Goal: Check status: Check status

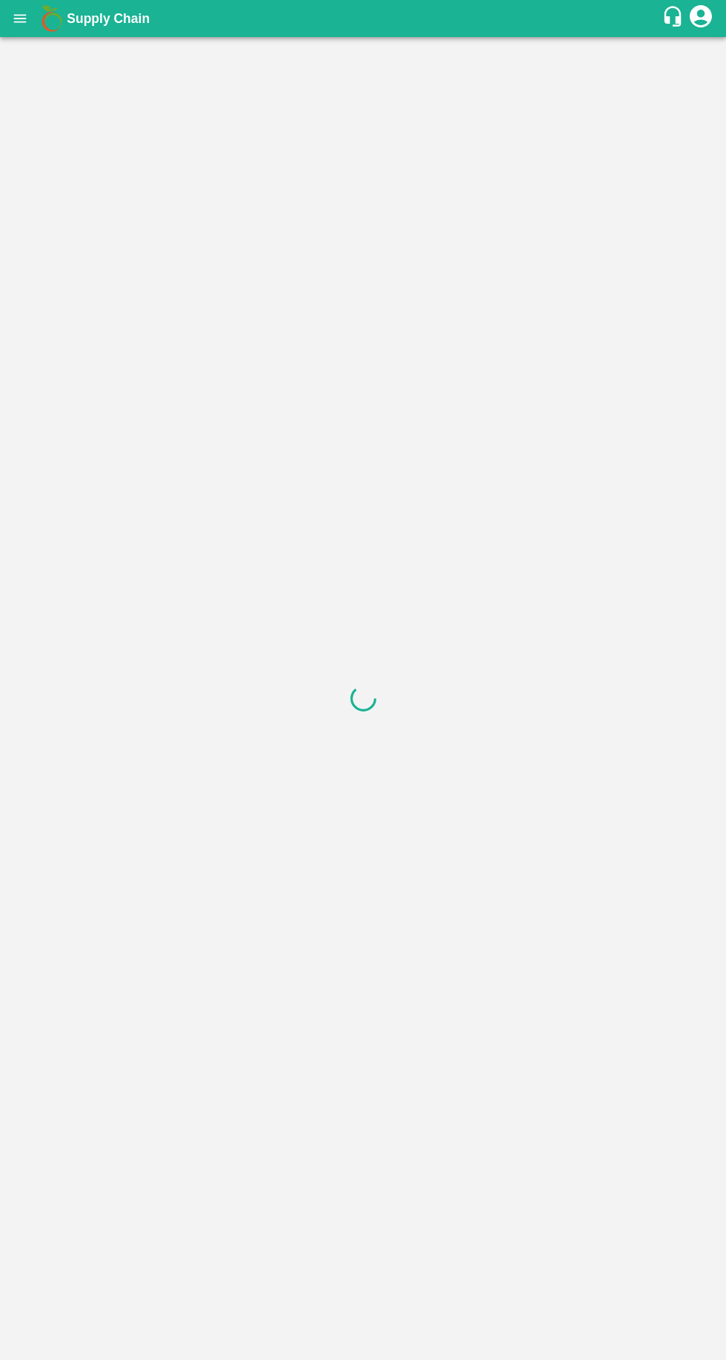
click at [33, 21] on button "open drawer" at bounding box center [20, 18] width 34 height 34
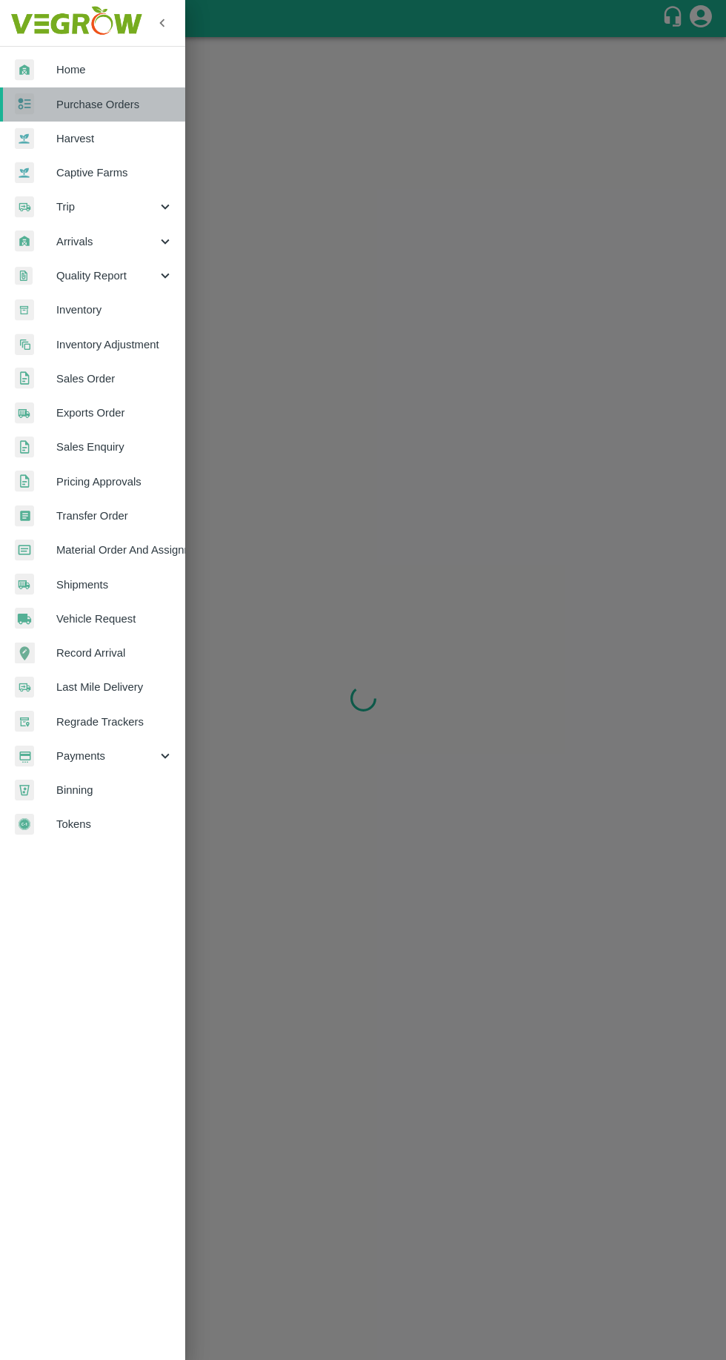
click at [74, 104] on span "Purchase Orders" at bounding box center [114, 104] width 117 height 16
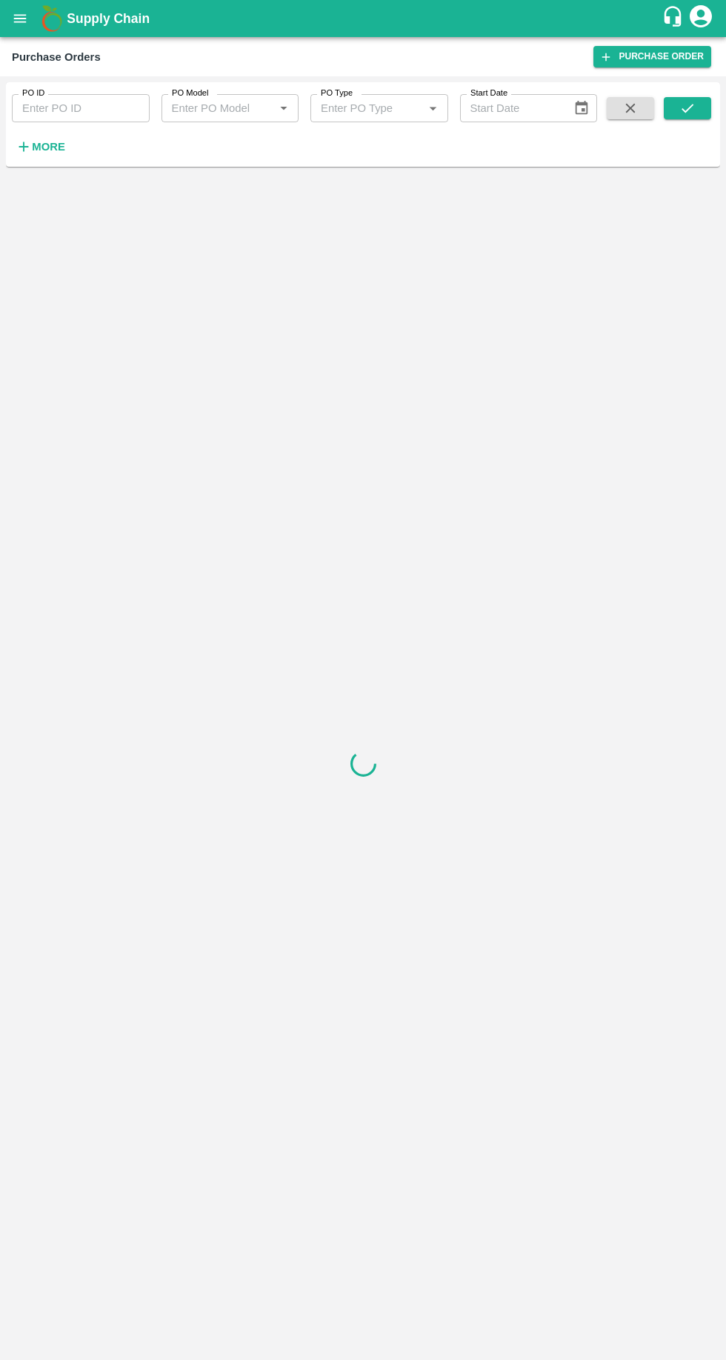
click at [35, 145] on strong "More" at bounding box center [48, 147] width 33 height 12
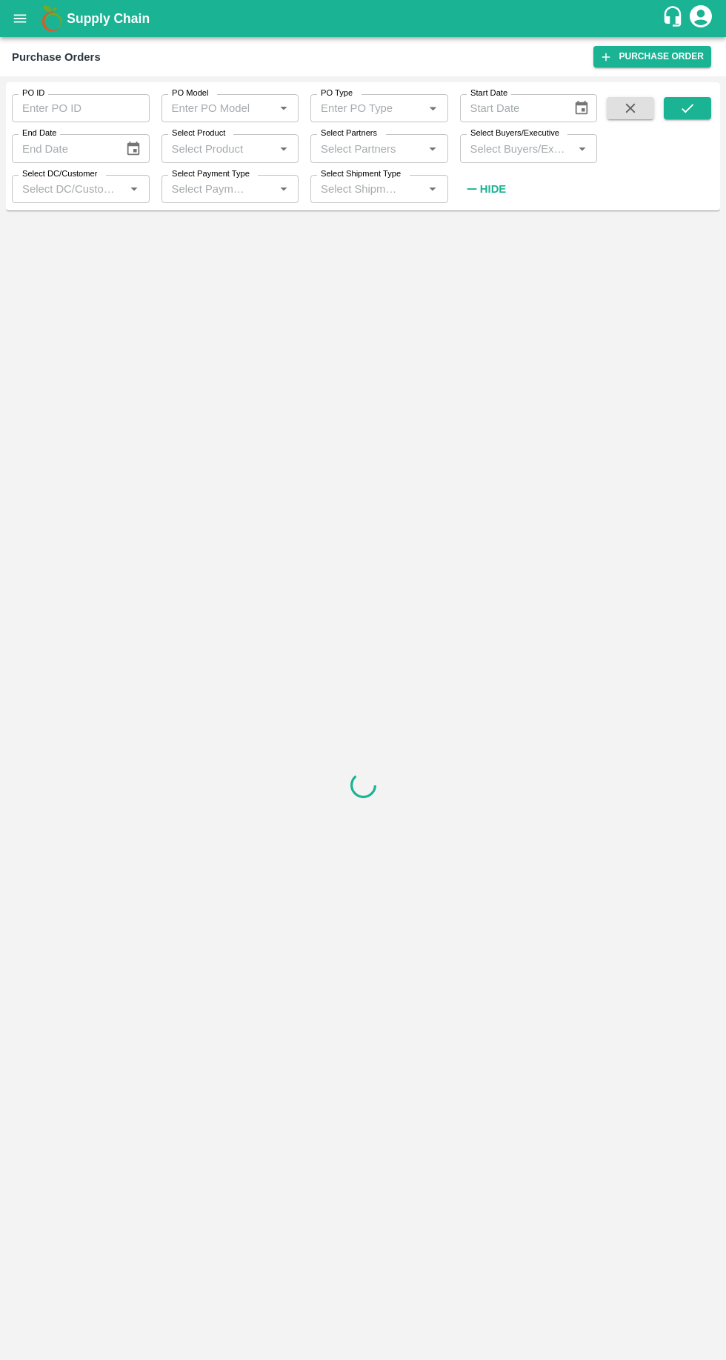
click at [486, 151] on input "Select Buyers/Executive" at bounding box center [517, 148] width 105 height 19
click at [482, 133] on label "Select Buyers/Executive" at bounding box center [515, 133] width 89 height 12
click at [482, 139] on input "Select Buyers/Executive" at bounding box center [517, 148] width 105 height 19
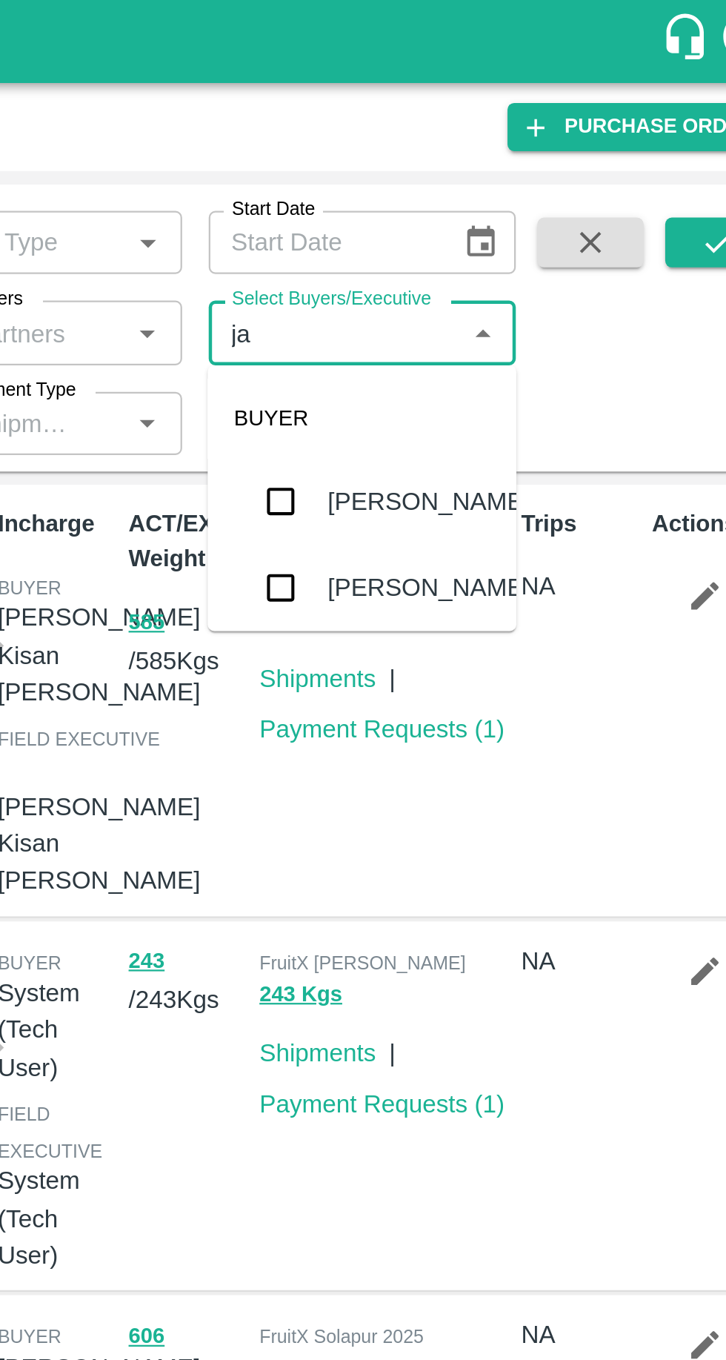
type input "j"
click at [359, 148] on input "Select Partners" at bounding box center [367, 148] width 105 height 19
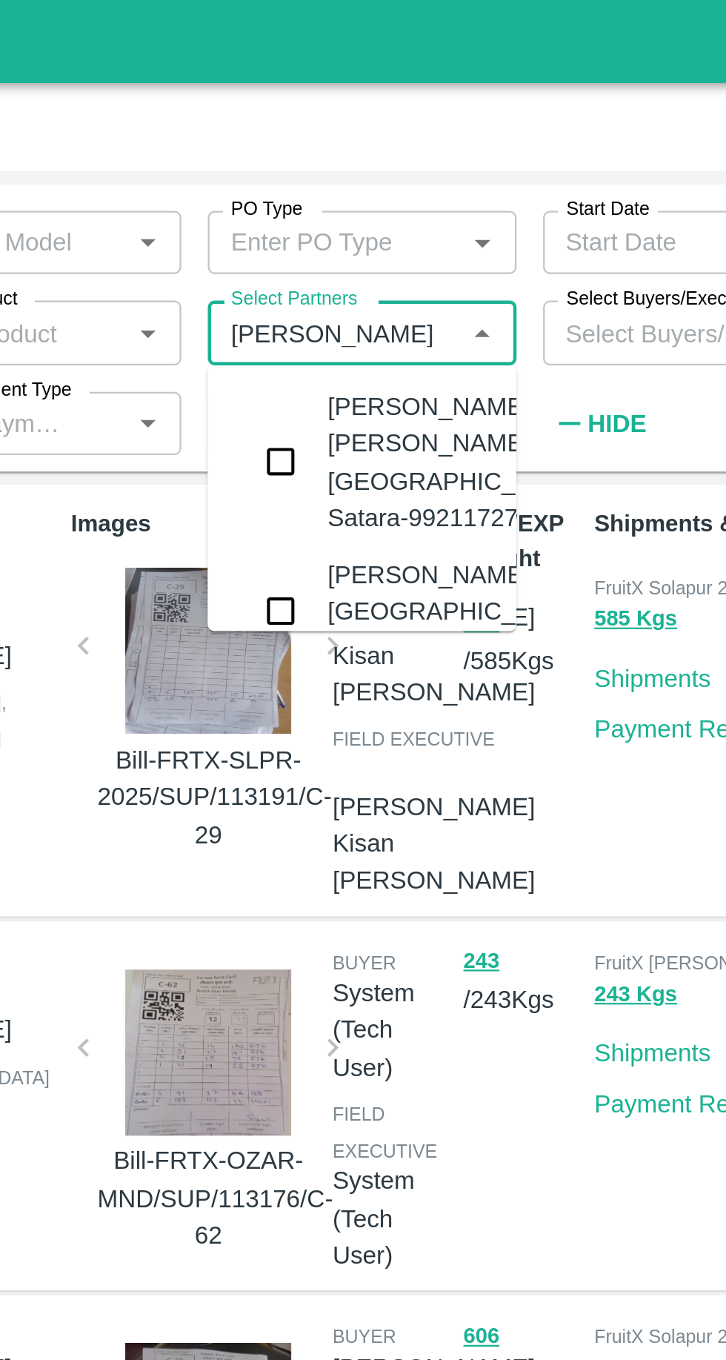
type input "[PERSON_NAME]"
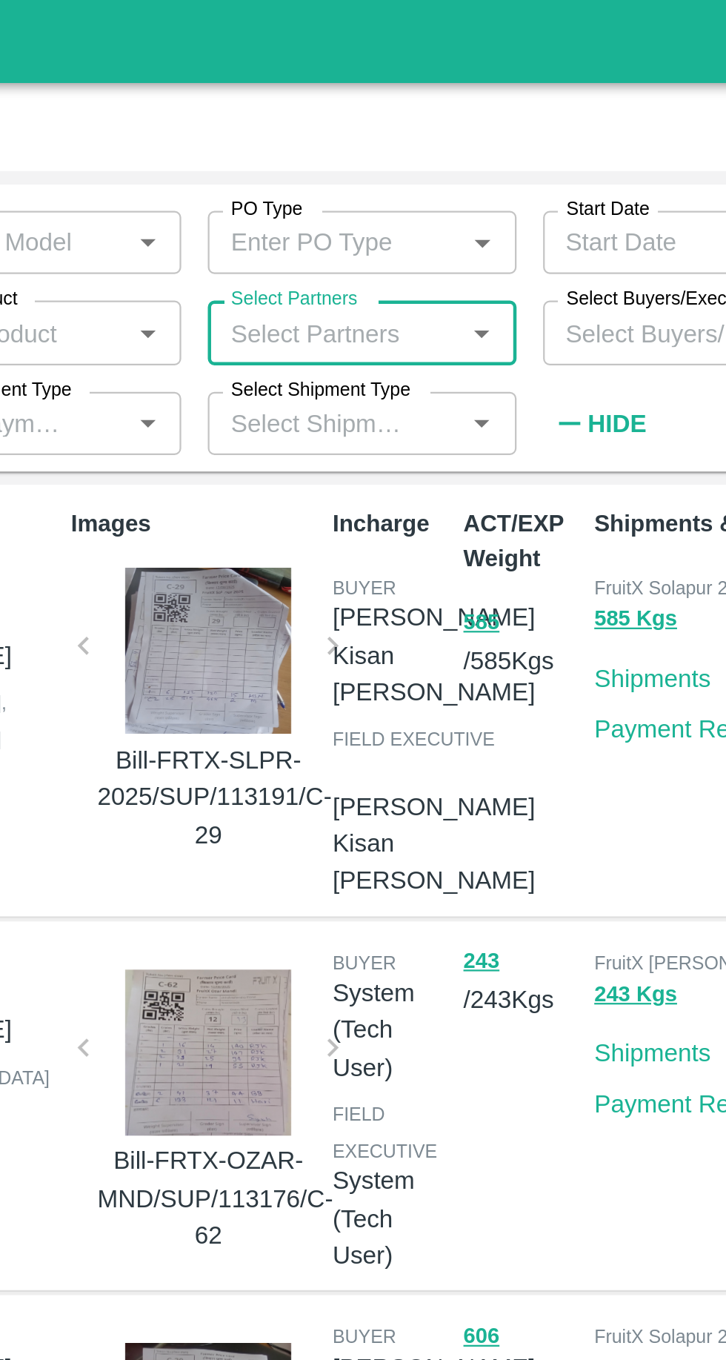
click at [377, 149] on input "Select Partners" at bounding box center [367, 148] width 105 height 19
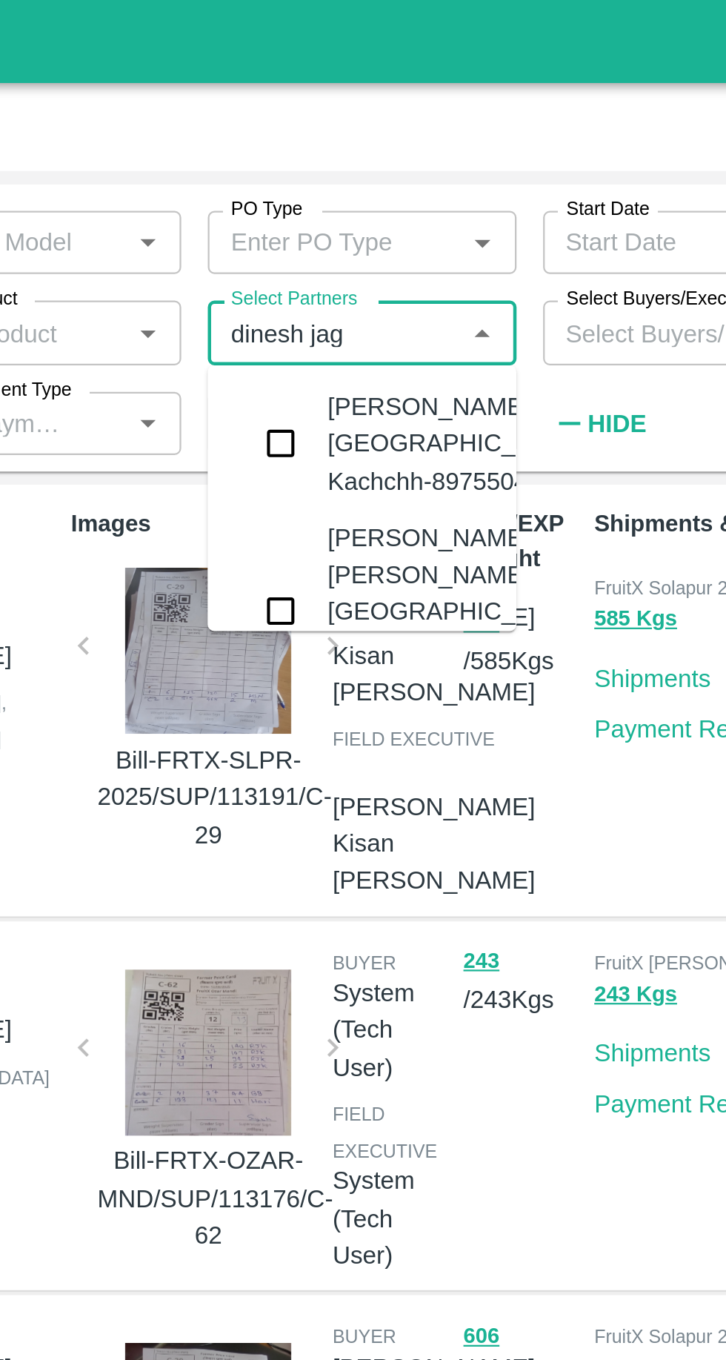
type input "dinesh jag"
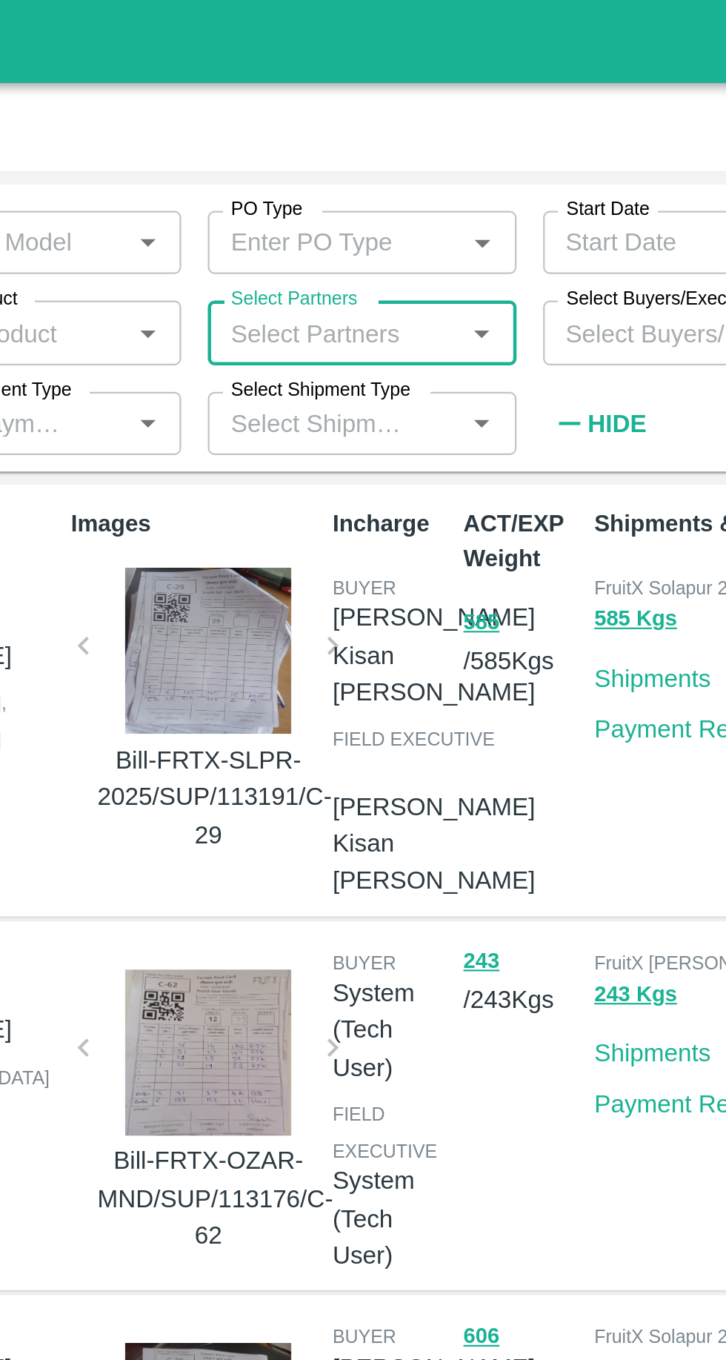
click at [378, 150] on input "Select Partners" at bounding box center [367, 148] width 105 height 19
click at [377, 151] on input "Select Partners" at bounding box center [367, 148] width 105 height 19
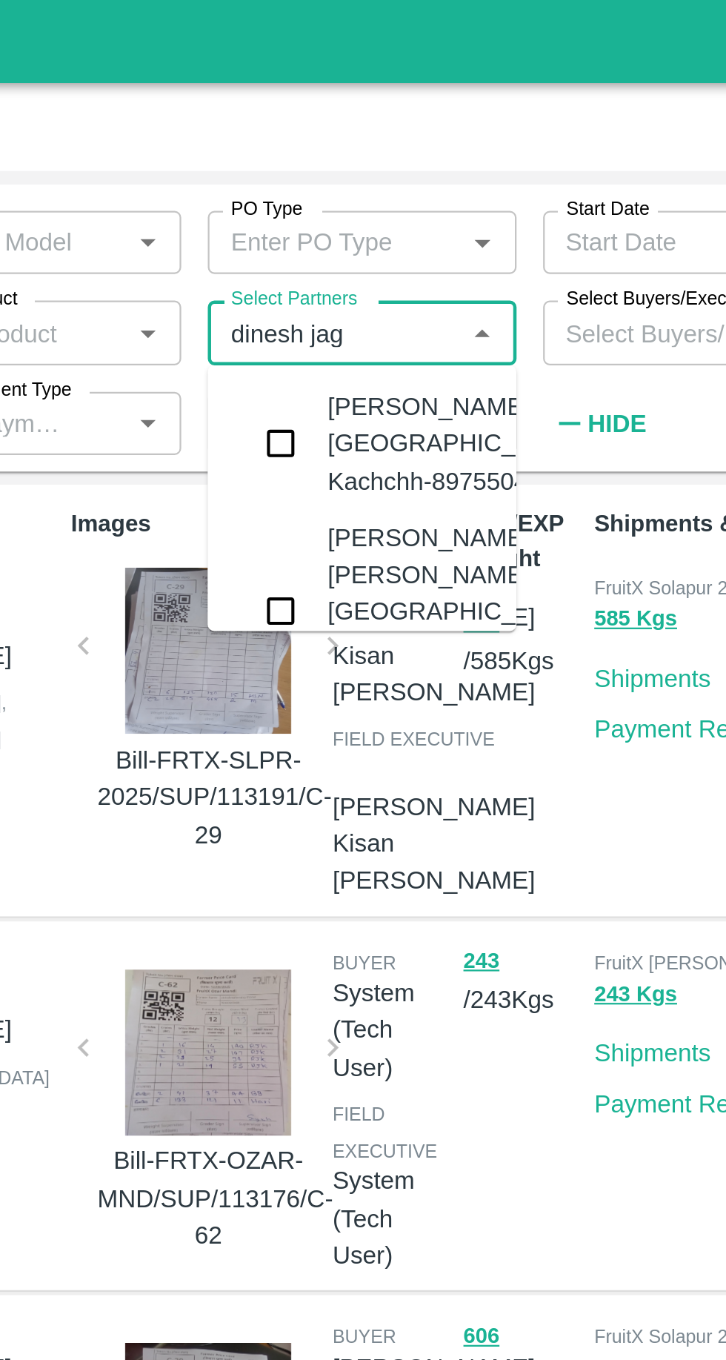
type input "dinesh jag"
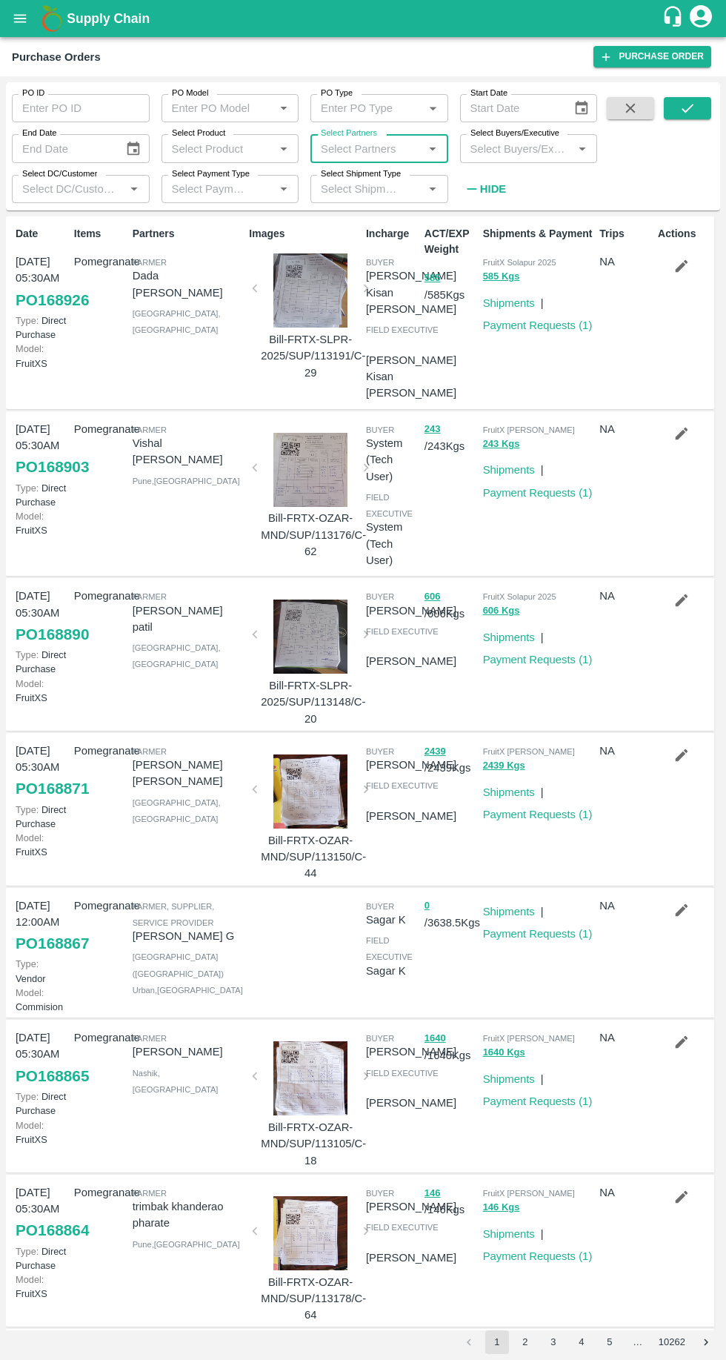
click at [33, 22] on button "open drawer" at bounding box center [20, 18] width 34 height 34
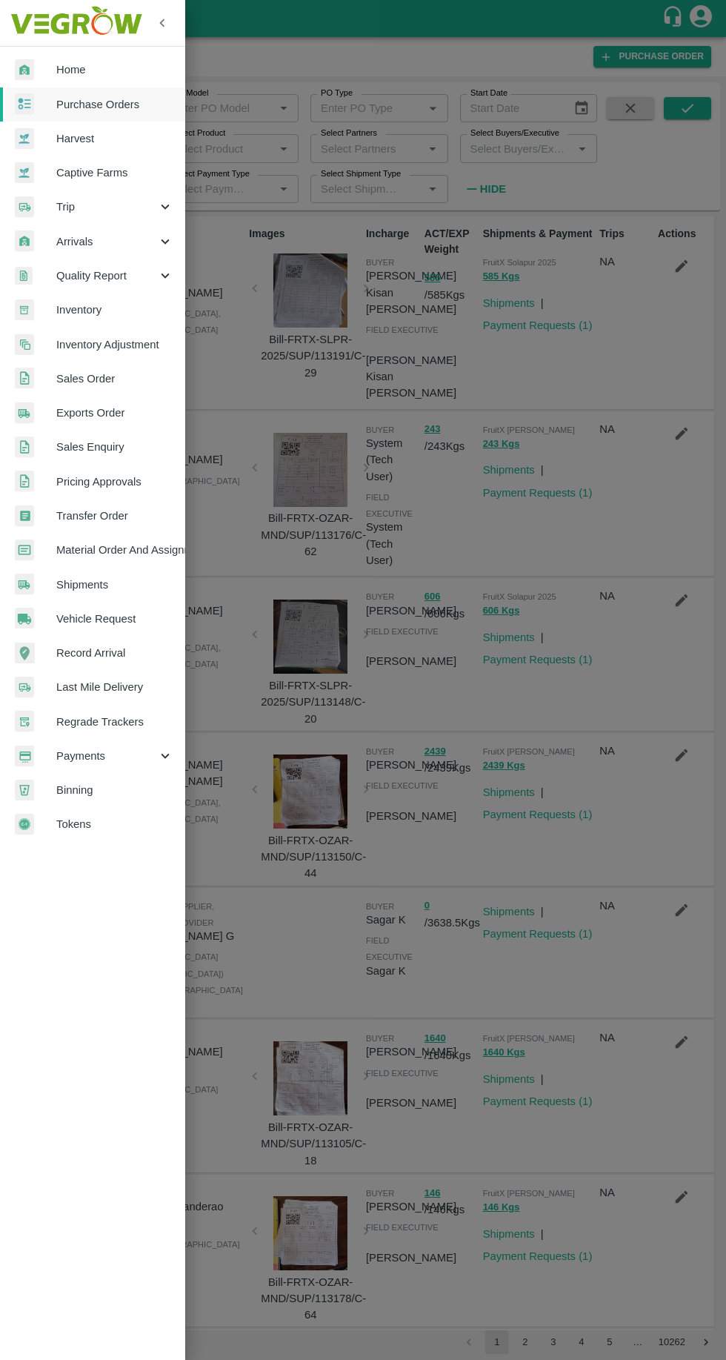
click at [147, 761] on span "Payments" at bounding box center [106, 756] width 101 height 16
click at [153, 790] on span "My Payment Requests" at bounding box center [120, 790] width 105 height 16
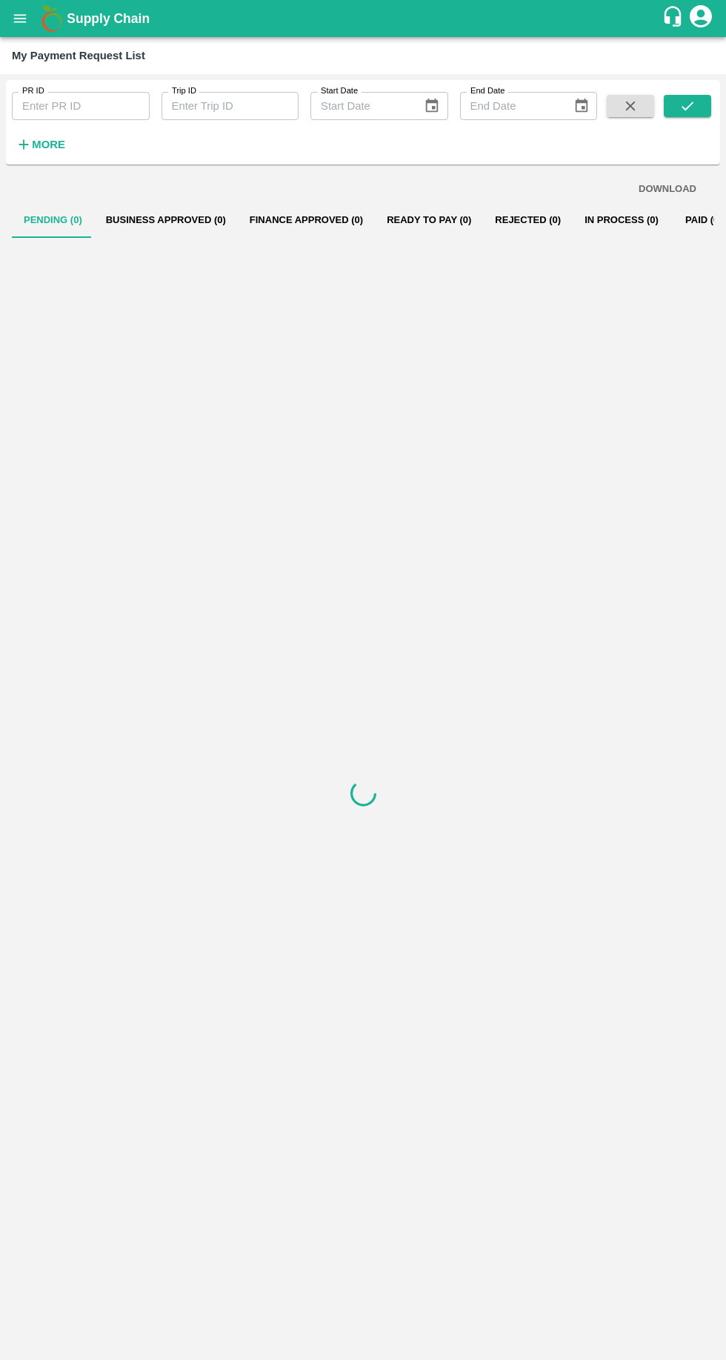
click at [58, 144] on strong "More" at bounding box center [48, 145] width 33 height 12
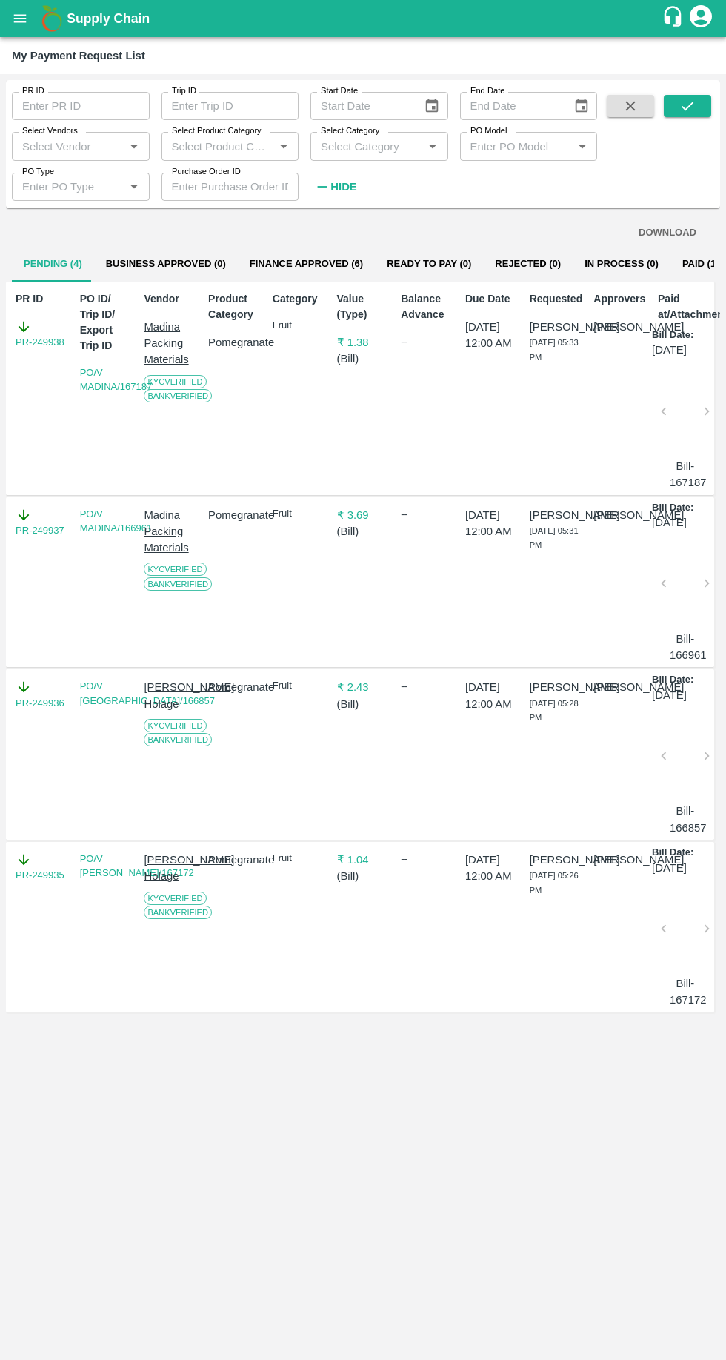
click at [691, 262] on button "Paid (1170)" at bounding box center [709, 264] width 76 height 36
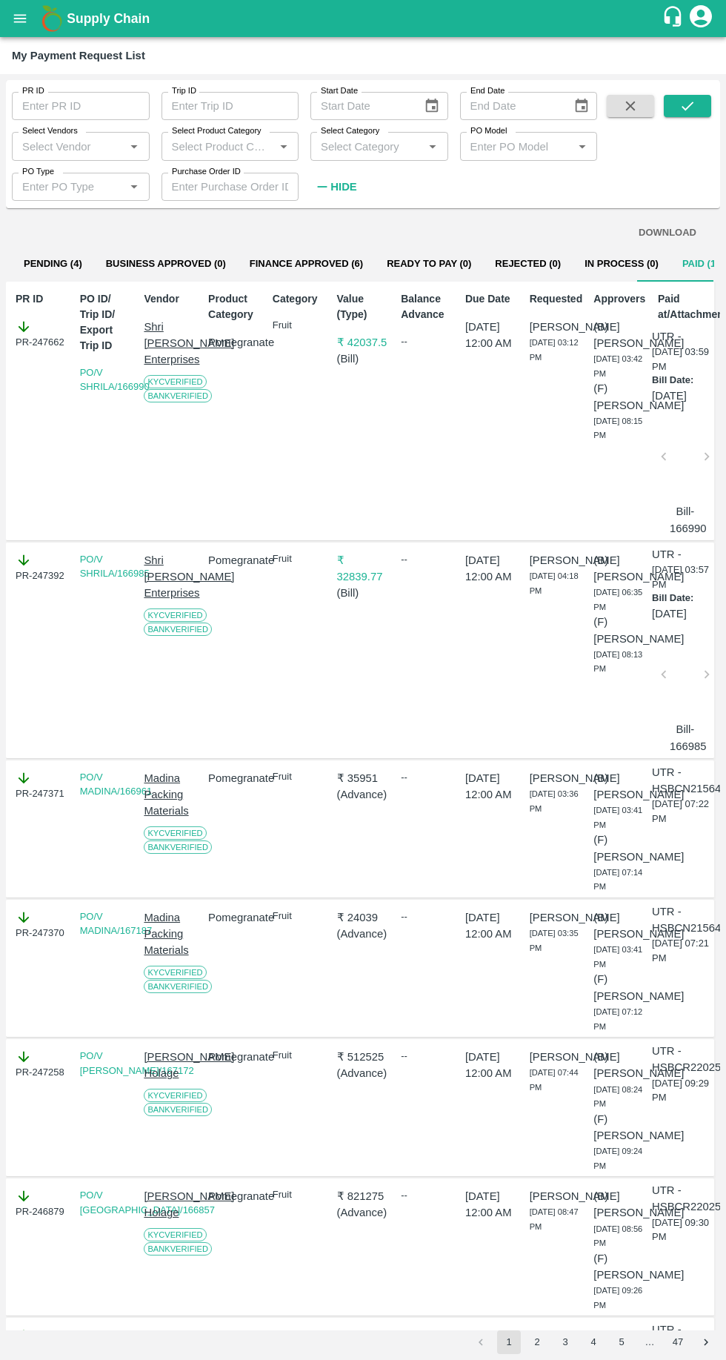
click at [63, 150] on input "Select Vendors" at bounding box center [68, 145] width 105 height 19
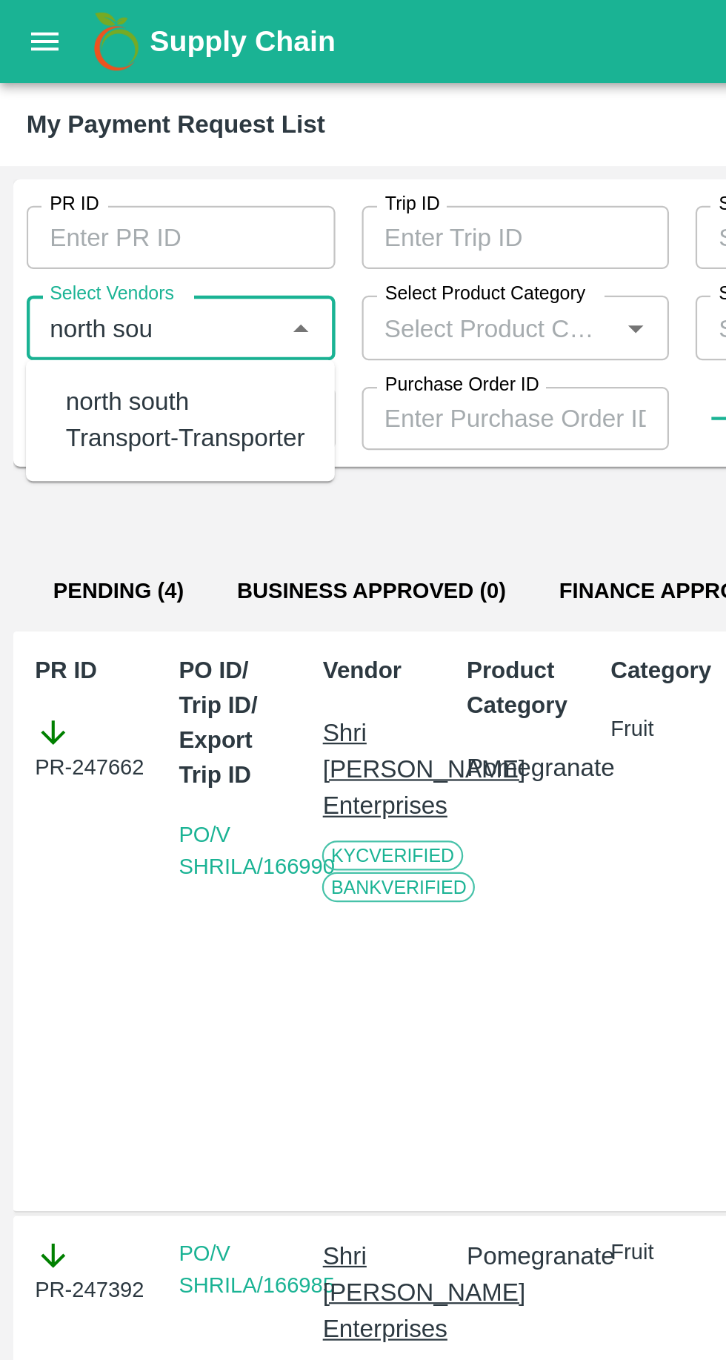
click at [116, 187] on div "north south Transport-Transporter" at bounding box center [84, 187] width 108 height 33
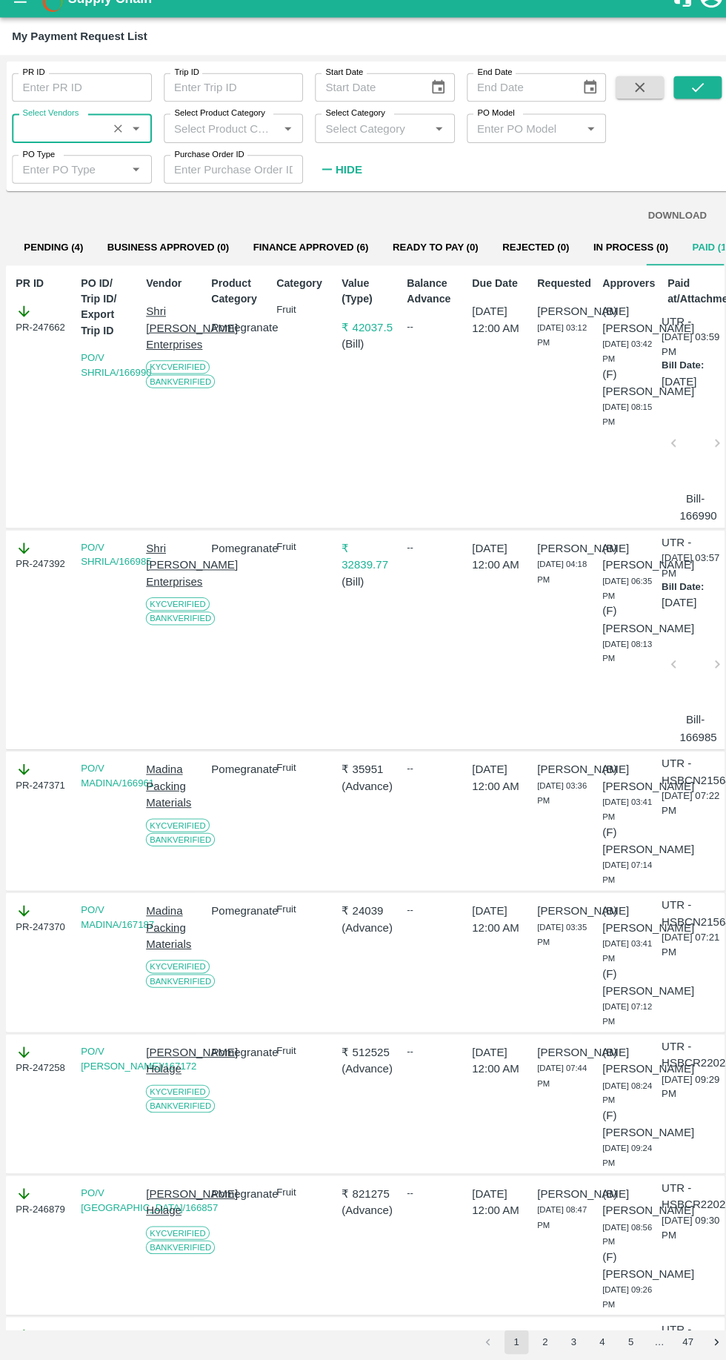
type input "north south Transport-Transporter"
click at [688, 106] on icon "submit" at bounding box center [688, 106] width 16 height 16
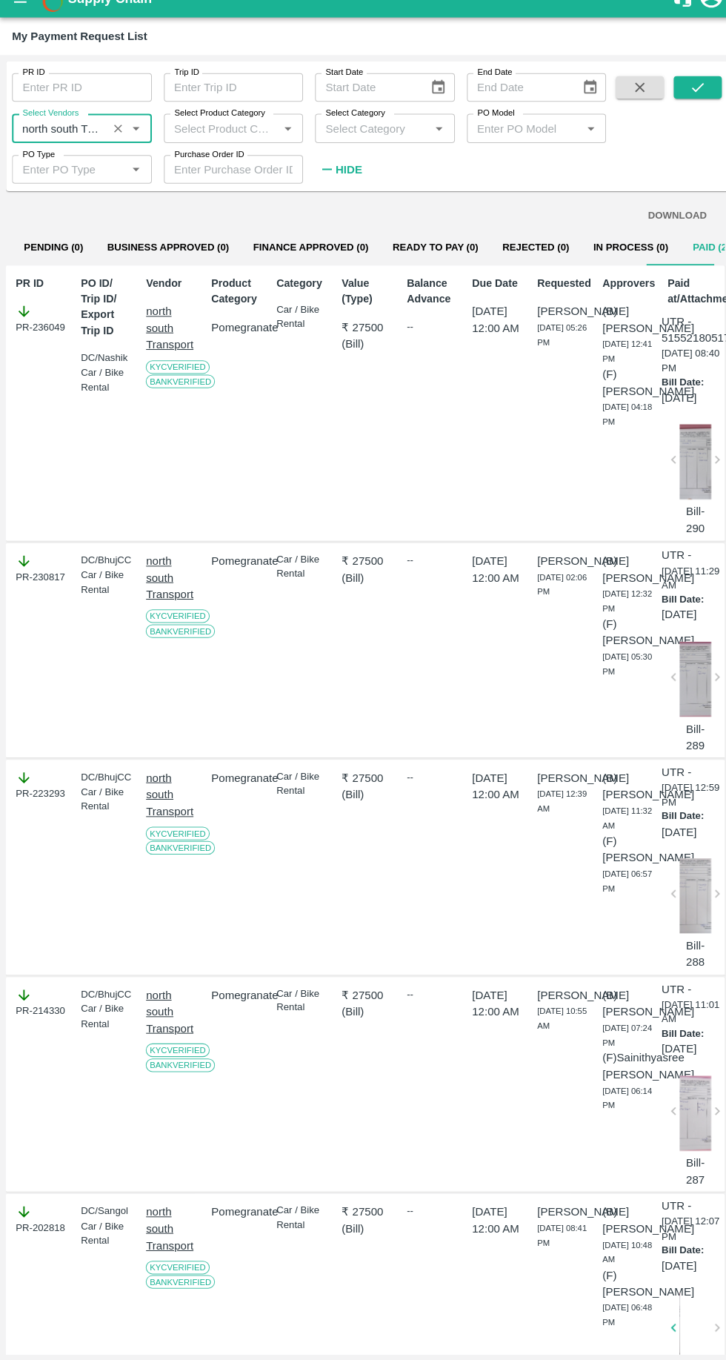
scroll to position [0, 90]
click at [693, 378] on div "UTR - 515521805171 [DATE] 08:40 PM Bill Date: [DATE] Bill-290" at bounding box center [681, 438] width 59 height 221
click at [197, 264] on button "Business Approved (0)" at bounding box center [166, 264] width 144 height 36
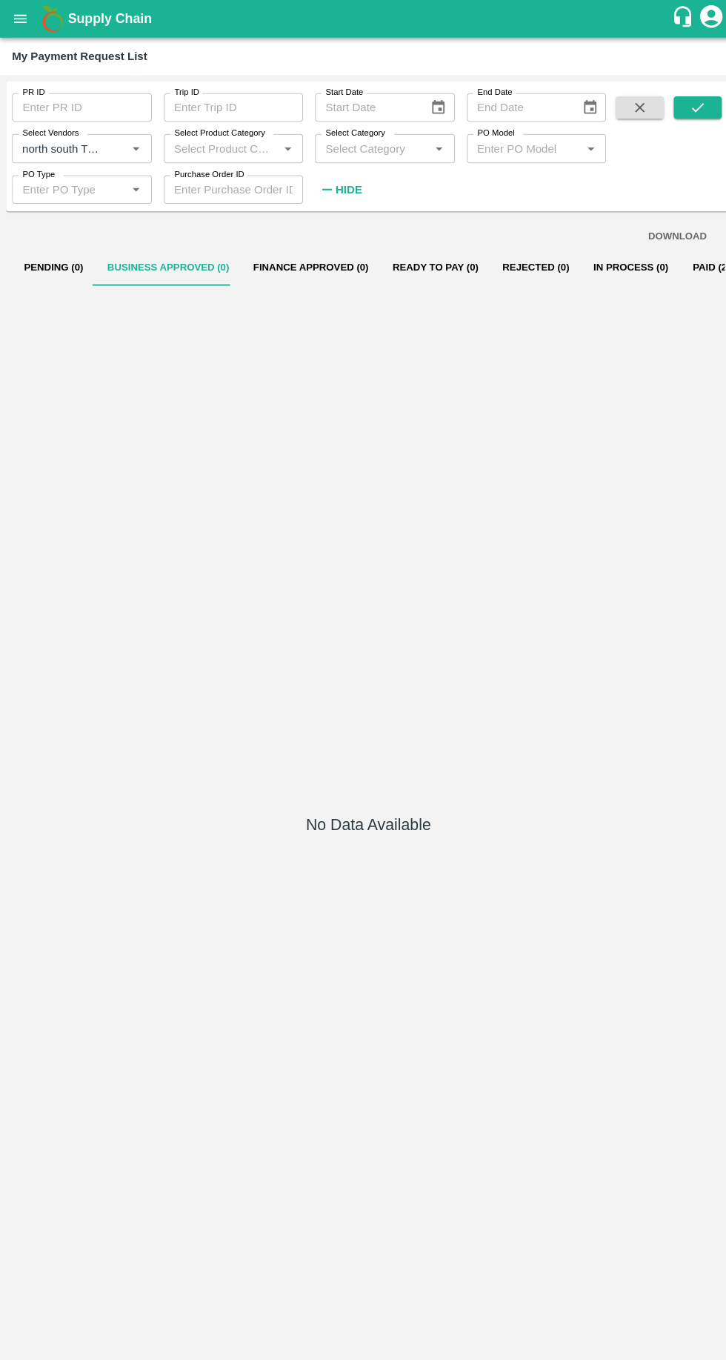
click at [20, 19] on icon "open drawer" at bounding box center [20, 18] width 13 height 8
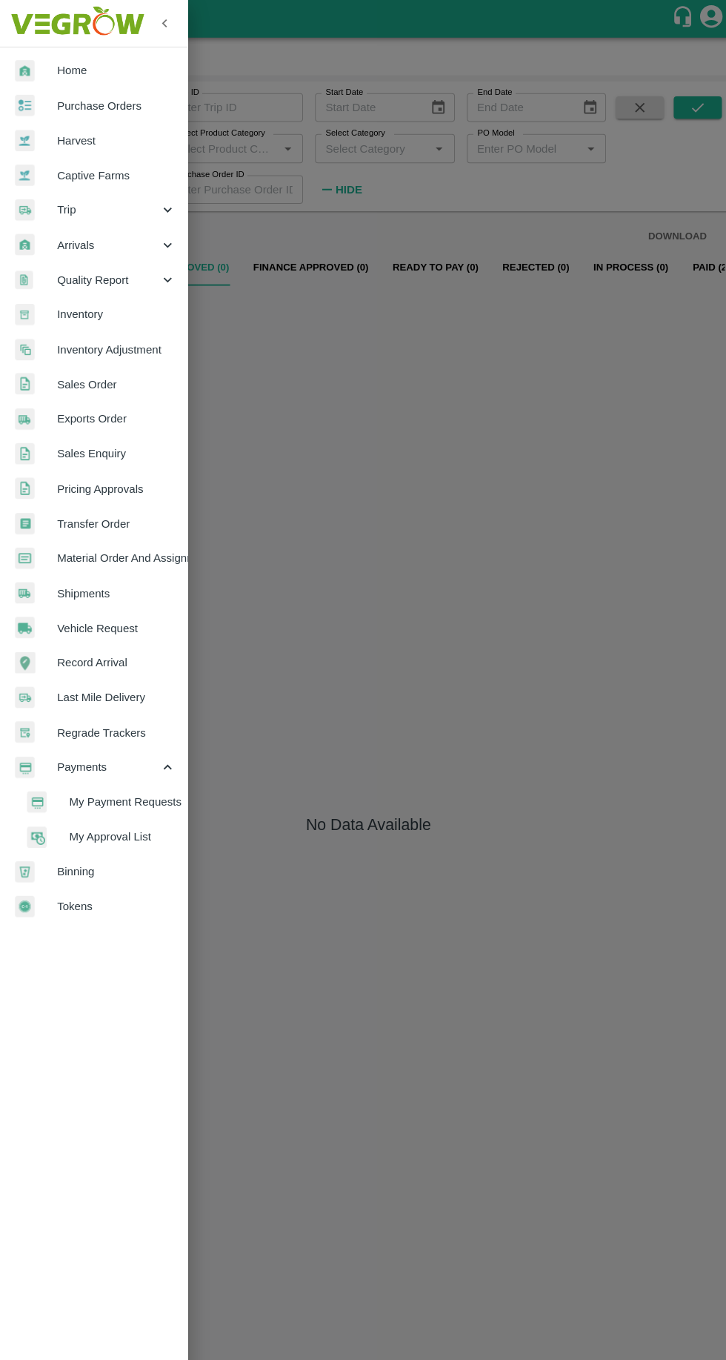
click at [156, 789] on span "My Payment Requests" at bounding box center [120, 790] width 105 height 16
